Goal: Transaction & Acquisition: Purchase product/service

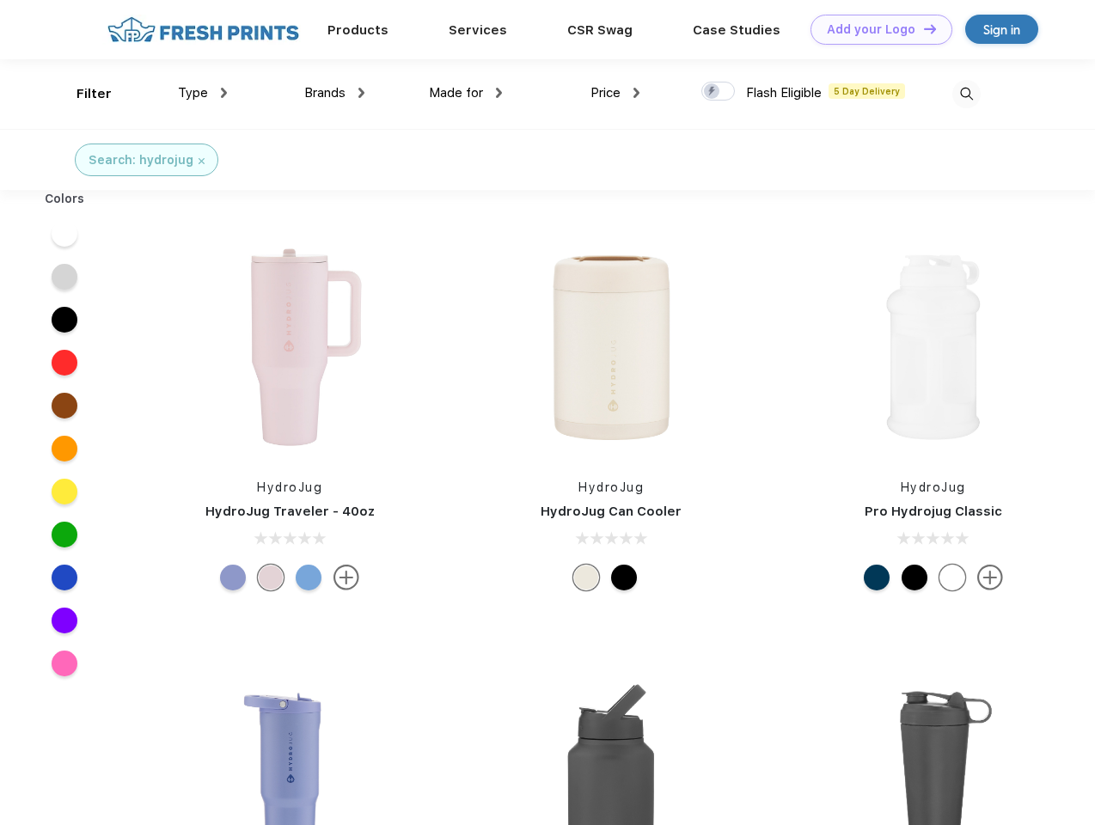
scroll to position [1, 0]
click at [875, 29] on link "Add your Logo Design Tool" at bounding box center [882, 30] width 142 height 30
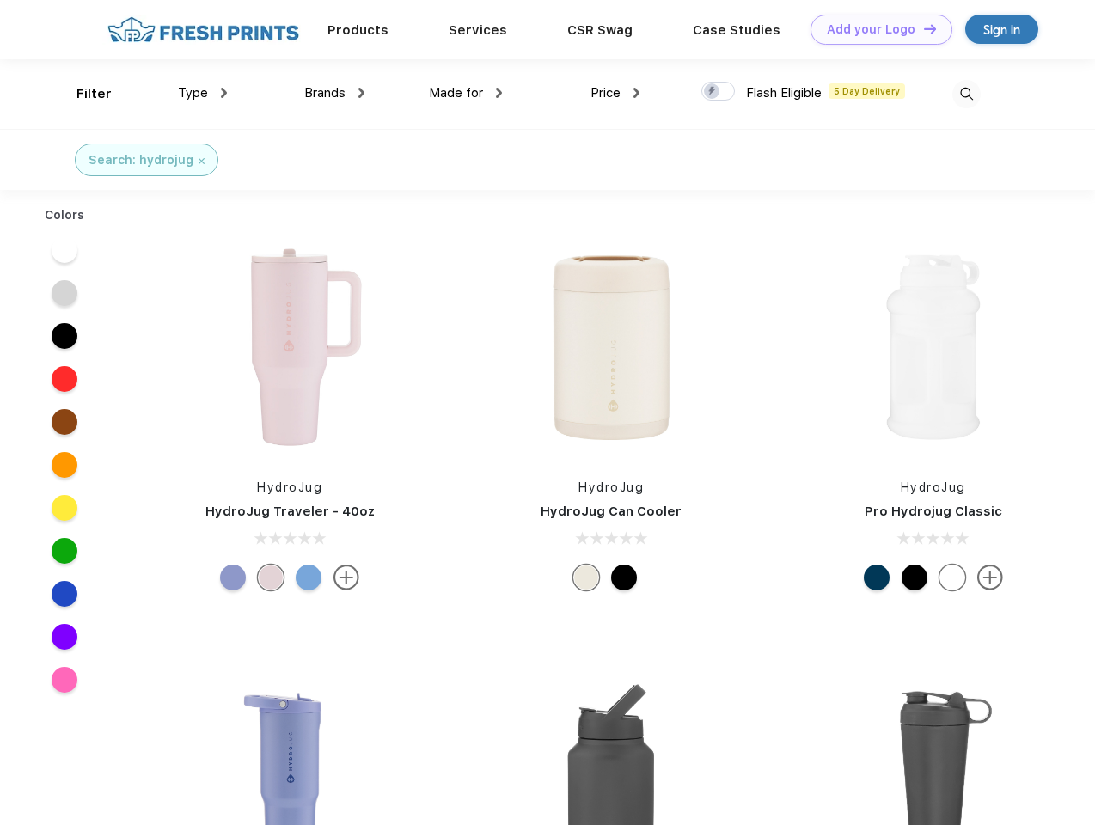
click at [0, 0] on div "Design Tool" at bounding box center [0, 0] width 0 height 0
click at [922, 28] on link "Add your Logo Design Tool" at bounding box center [882, 30] width 142 height 30
click at [83, 94] on div "Filter" at bounding box center [94, 94] width 35 height 20
click at [203, 93] on span "Type" at bounding box center [193, 92] width 30 height 15
click at [334, 93] on span "Brands" at bounding box center [324, 92] width 41 height 15
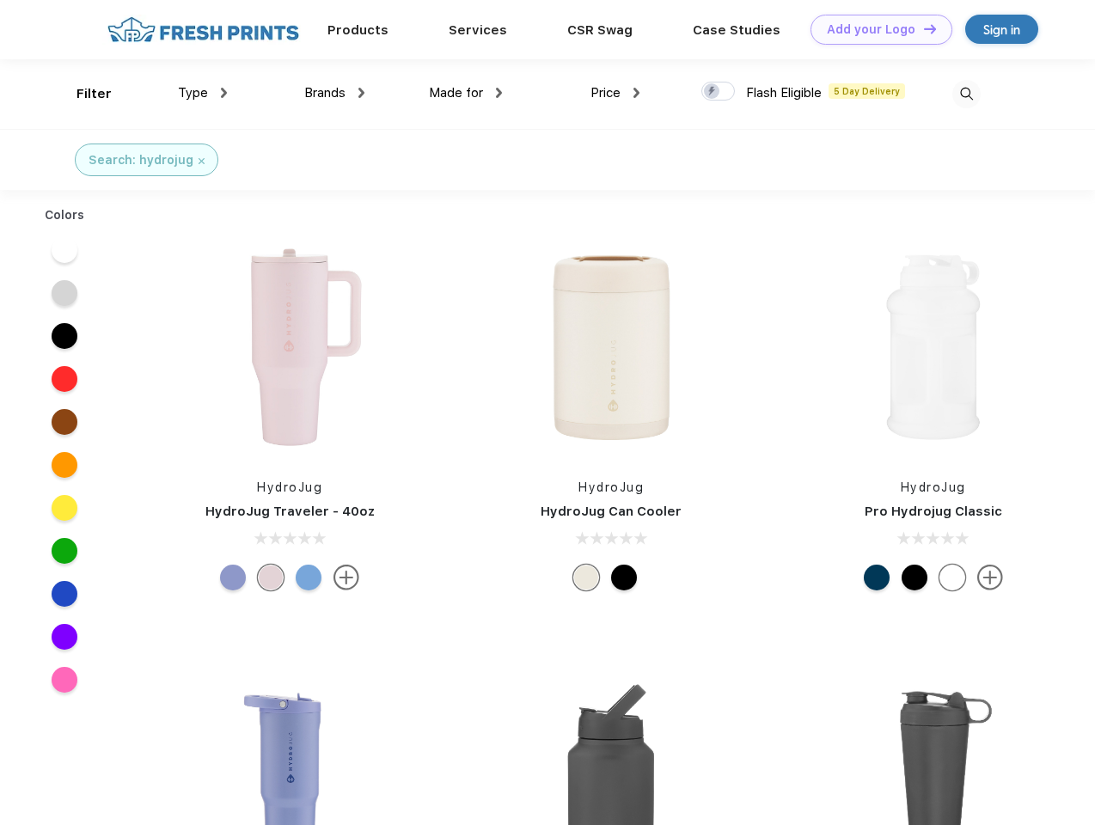
click at [466, 93] on span "Made for" at bounding box center [456, 92] width 54 height 15
click at [615, 93] on span "Price" at bounding box center [606, 92] width 30 height 15
click at [719, 92] on div at bounding box center [718, 91] width 34 height 19
click at [713, 92] on input "checkbox" at bounding box center [706, 86] width 11 height 11
click at [966, 94] on img at bounding box center [966, 94] width 28 height 28
